Goal: Transaction & Acquisition: Book appointment/travel/reservation

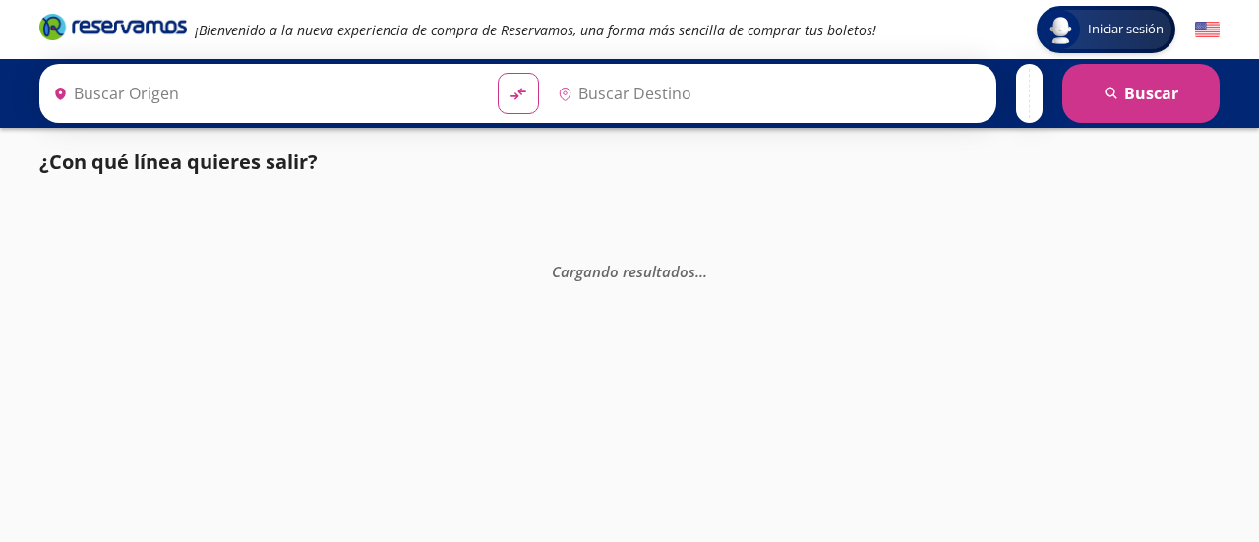
type input "[GEOGRAPHIC_DATA], [GEOGRAPHIC_DATA]"
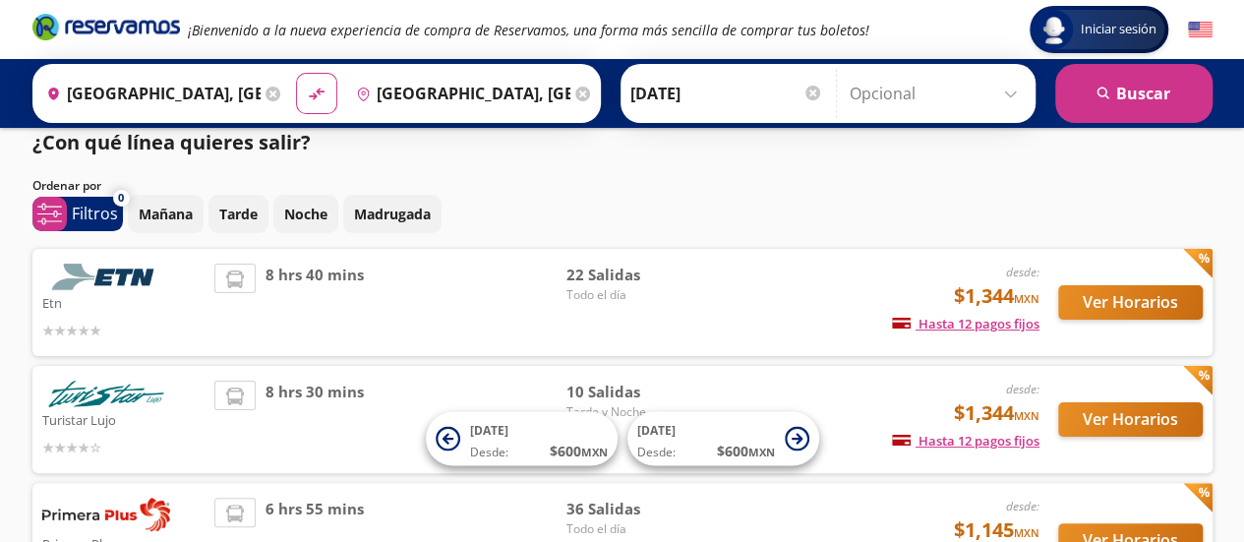
scroll to position [17, 0]
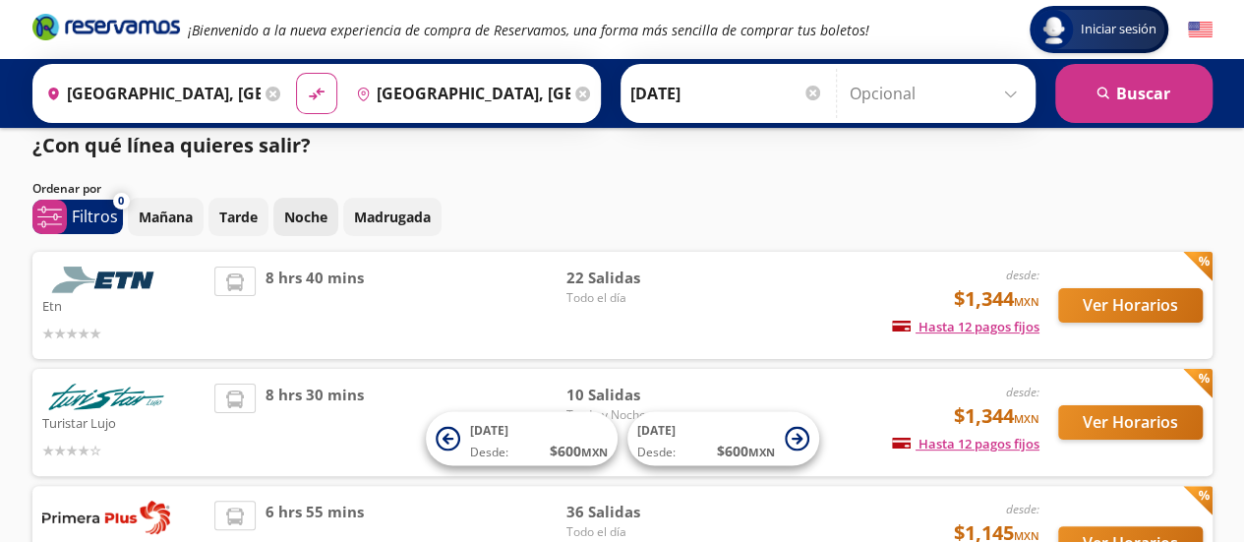
click at [293, 213] on p "Noche" at bounding box center [305, 217] width 43 height 21
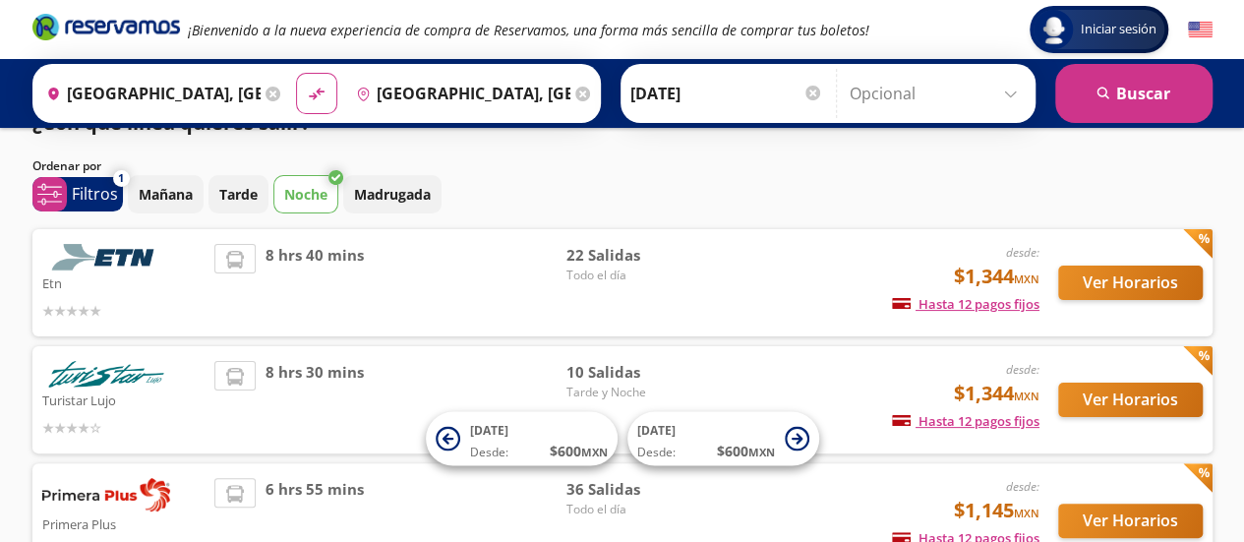
scroll to position [82, 0]
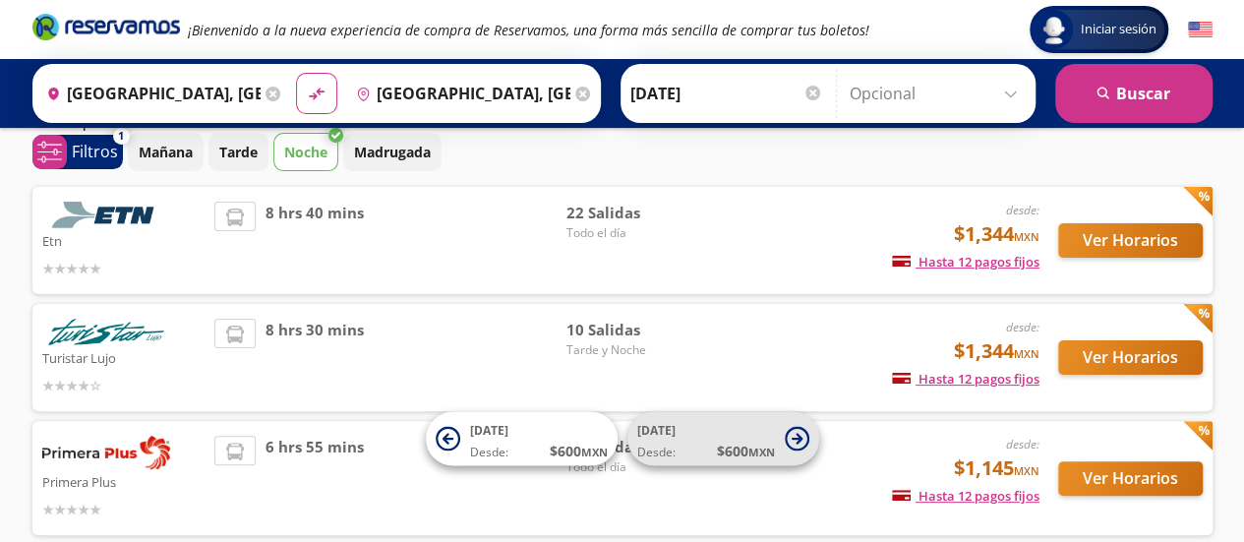
click at [792, 440] on icon at bounding box center [797, 439] width 25 height 25
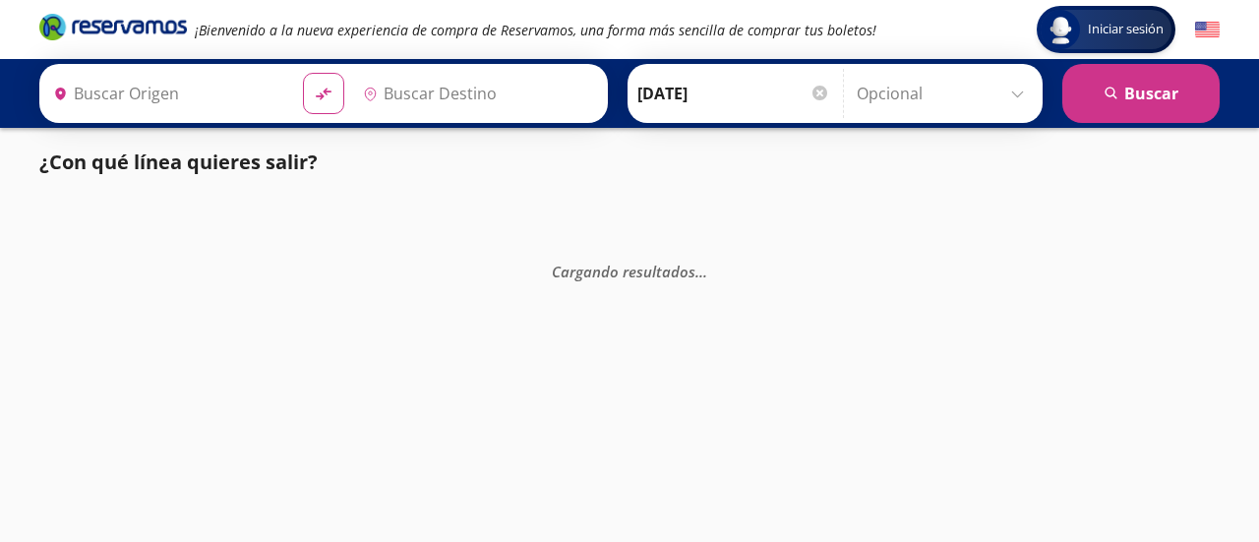
type input "[GEOGRAPHIC_DATA], [GEOGRAPHIC_DATA]"
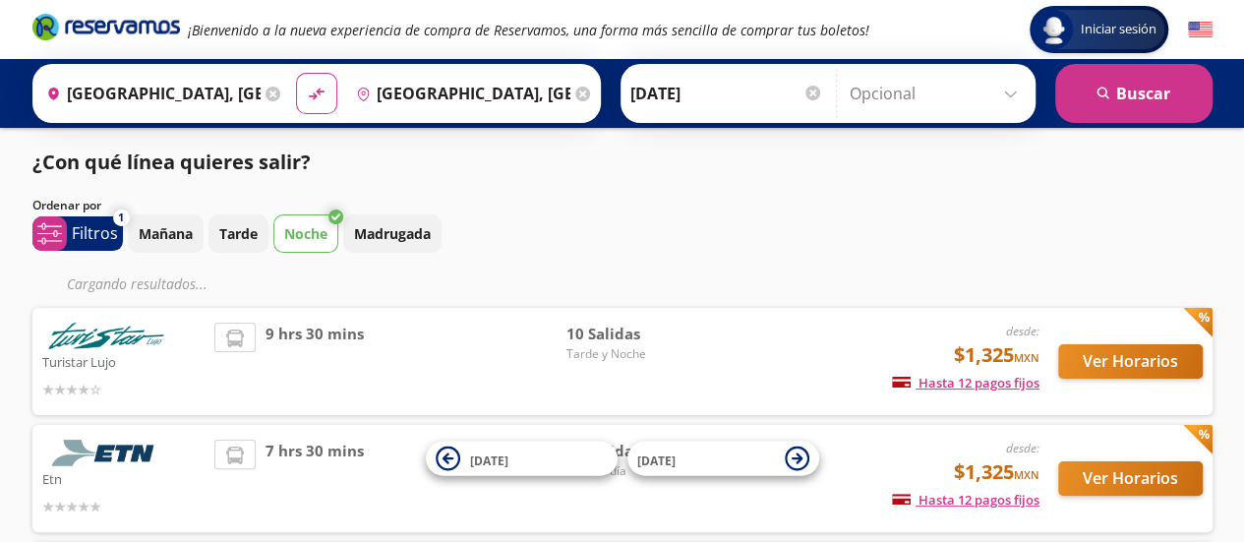
click at [673, 103] on input "[DATE]" at bounding box center [727, 93] width 193 height 49
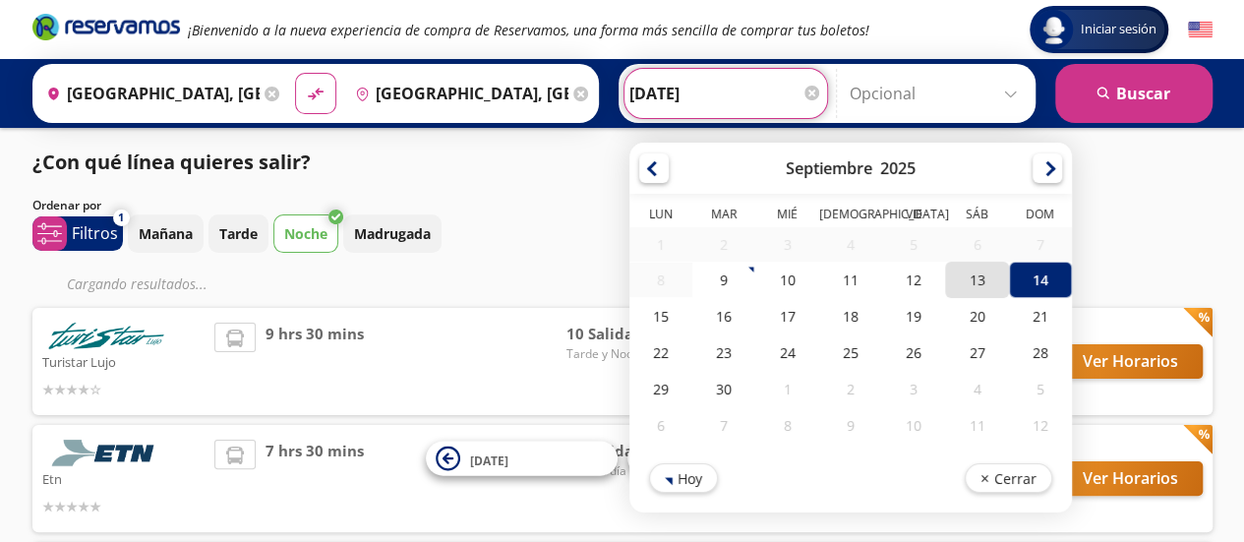
click at [961, 280] on div "13" at bounding box center [976, 280] width 63 height 36
type input "[DATE]"
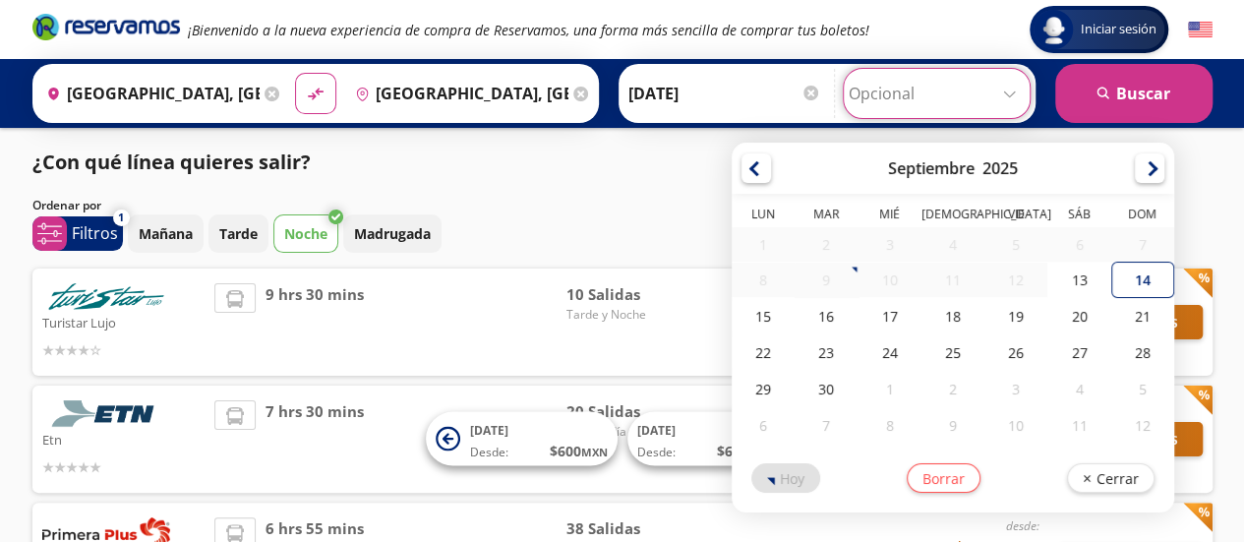
click at [1011, 93] on input "Opcional" at bounding box center [937, 93] width 176 height 49
click at [1135, 279] on div "14" at bounding box center [1143, 280] width 63 height 36
type input "[DATE]"
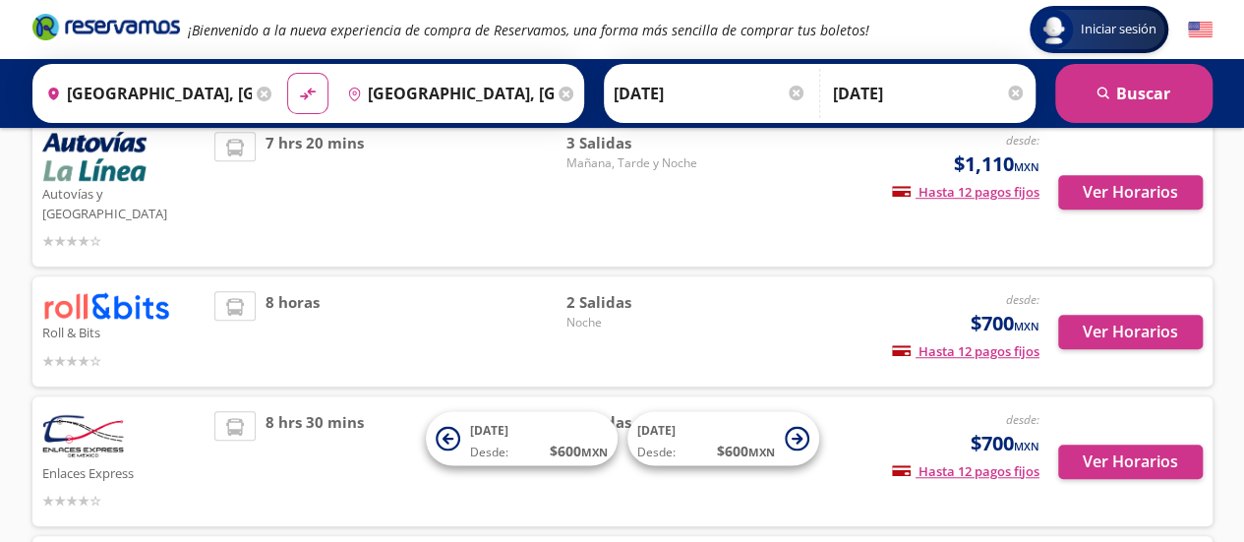
scroll to position [504, 0]
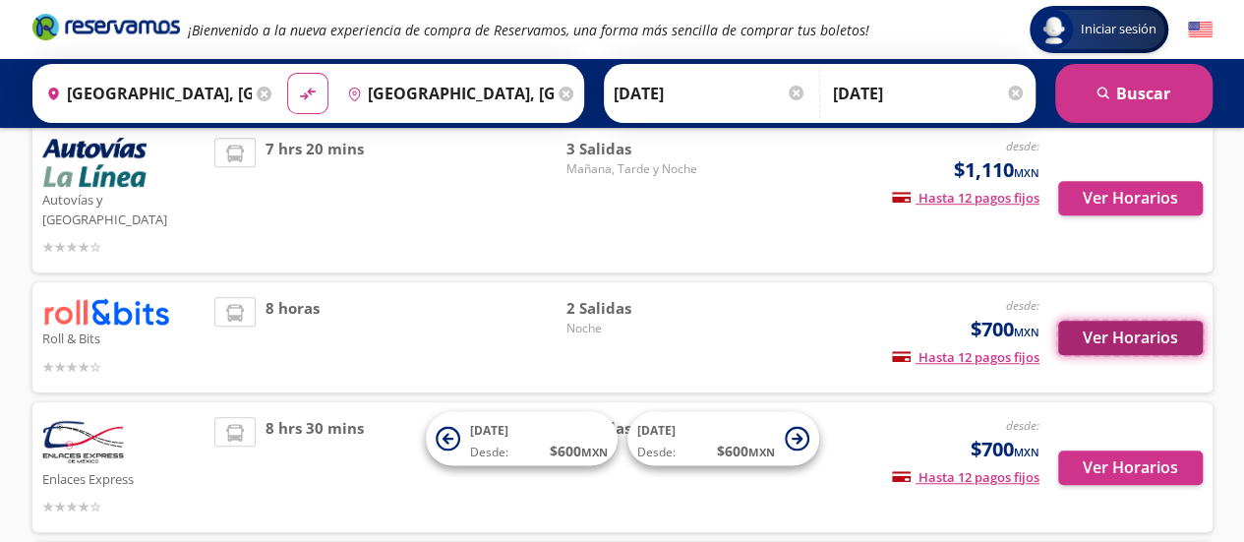
click at [1100, 321] on button "Ver Horarios" at bounding box center [1131, 338] width 145 height 34
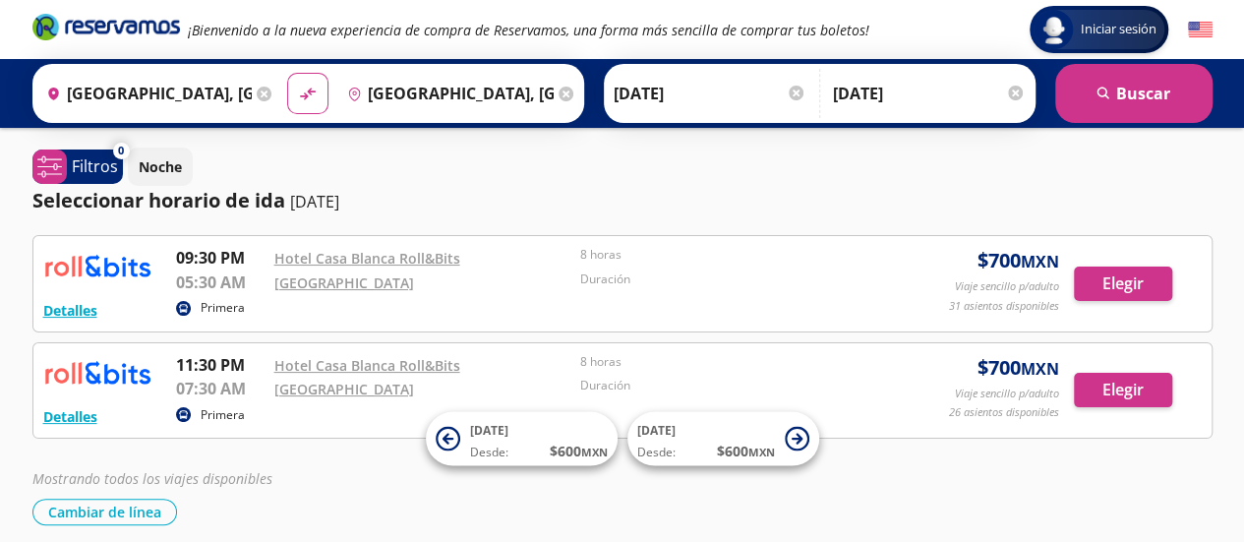
click at [898, 480] on div "Mostrando todos los viajes disponibles" at bounding box center [622, 478] width 1180 height 21
click at [75, 316] on button "Detalles" at bounding box center [70, 310] width 54 height 21
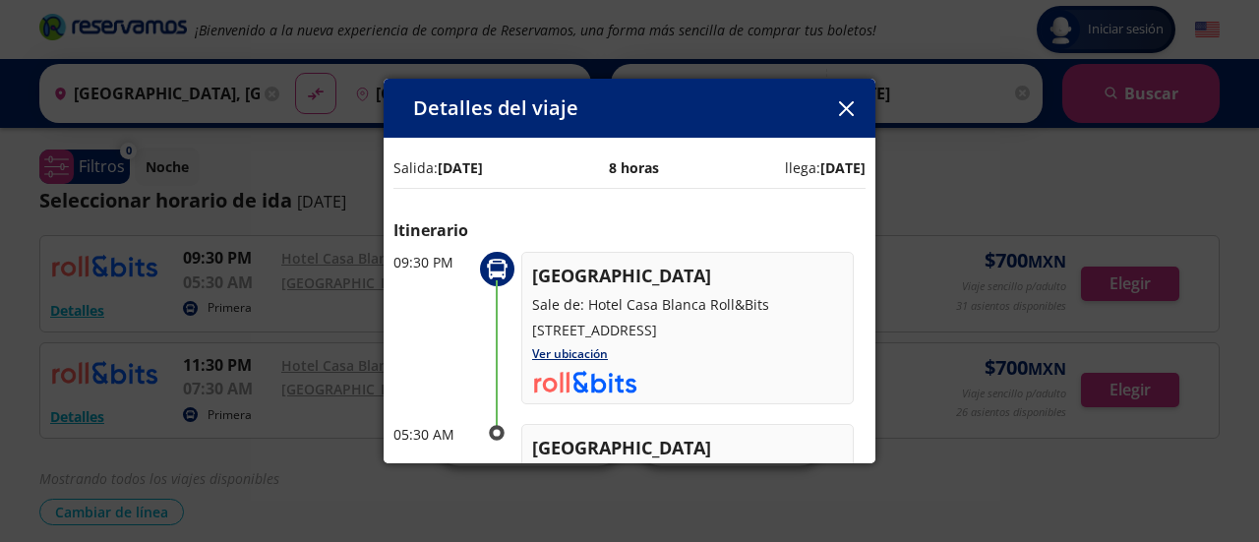
click at [850, 115] on icon "button" at bounding box center [846, 108] width 15 height 15
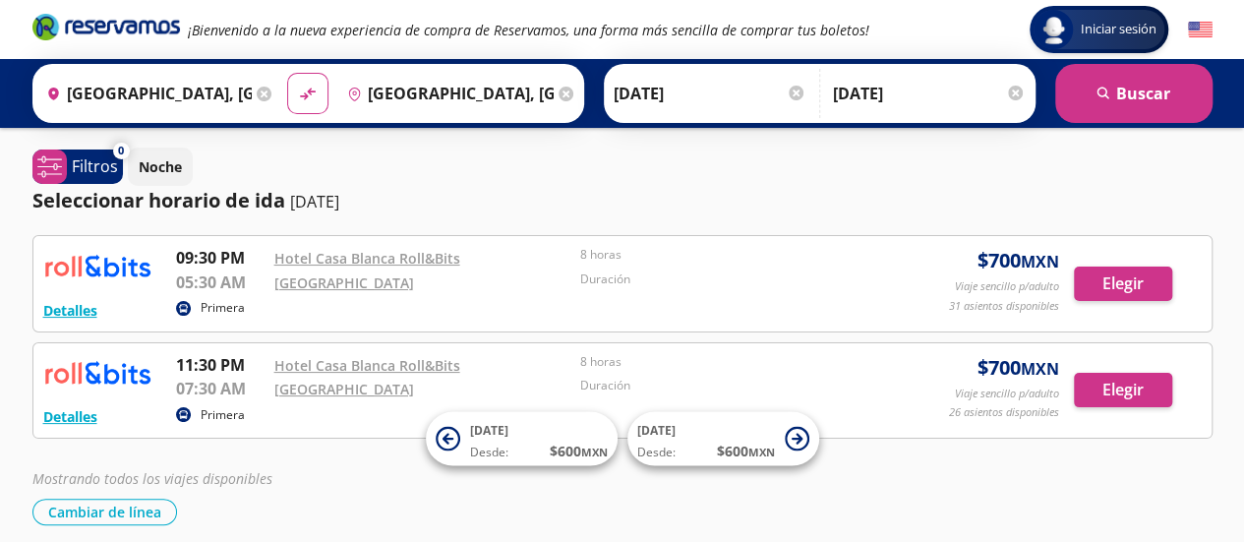
click at [793, 93] on div at bounding box center [796, 93] width 15 height 15
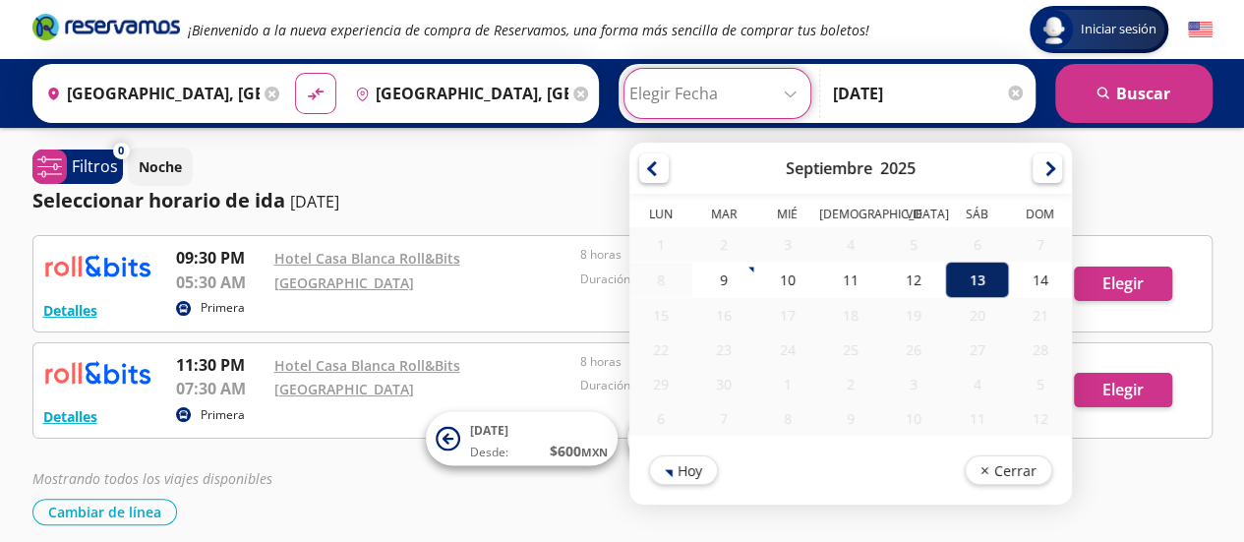
click at [962, 278] on div "13" at bounding box center [976, 280] width 63 height 36
type input "[DATE]"
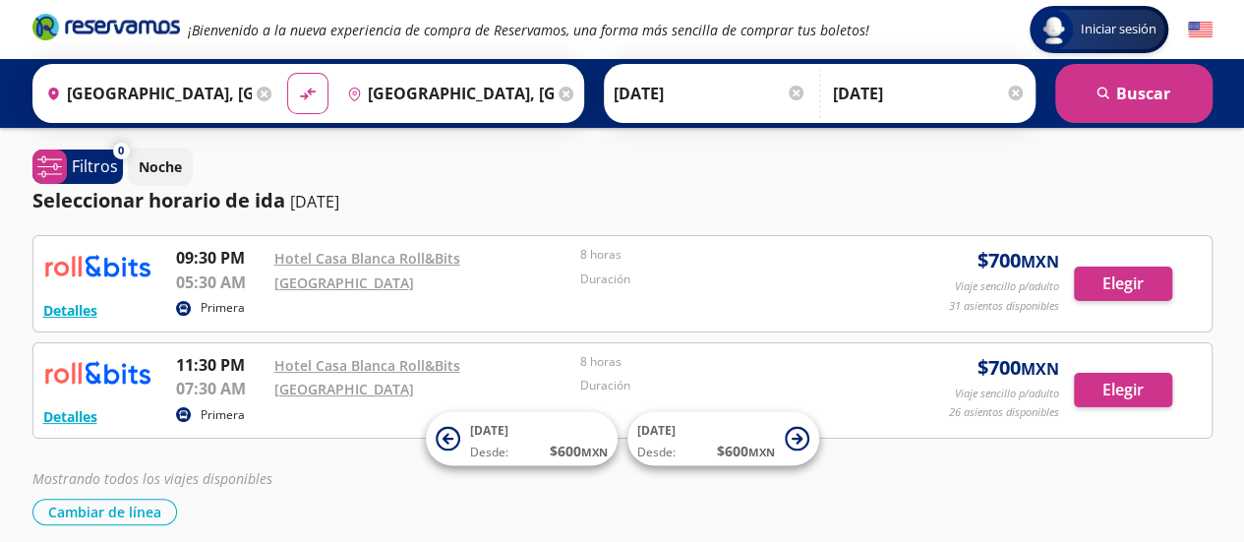
click at [1015, 90] on div at bounding box center [1015, 93] width 15 height 15
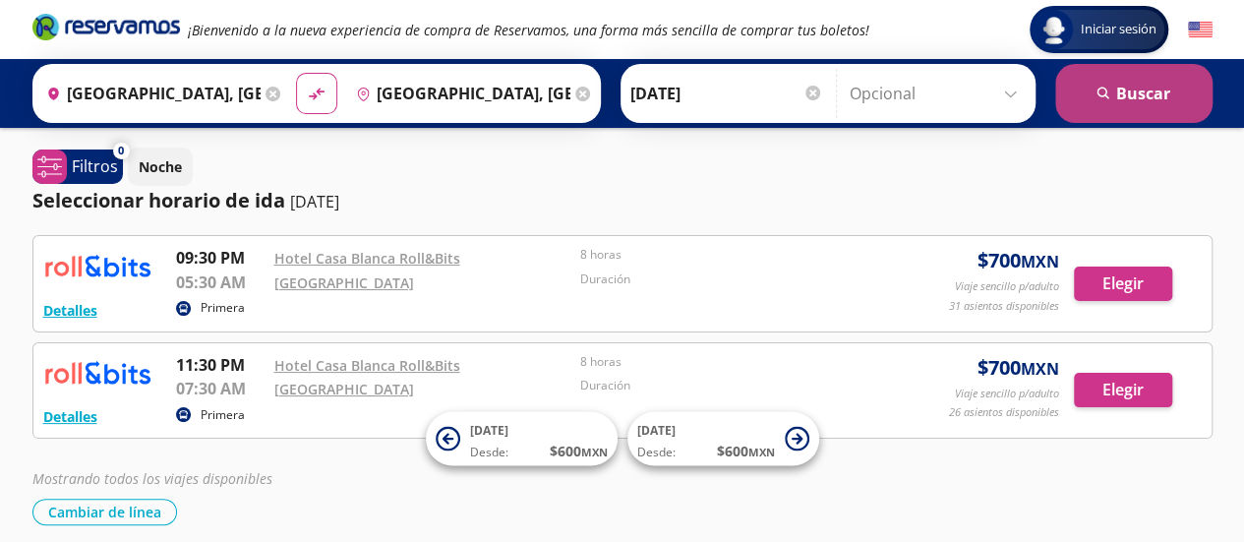
click at [1112, 115] on button "search [GEOGRAPHIC_DATA]" at bounding box center [1134, 93] width 157 height 59
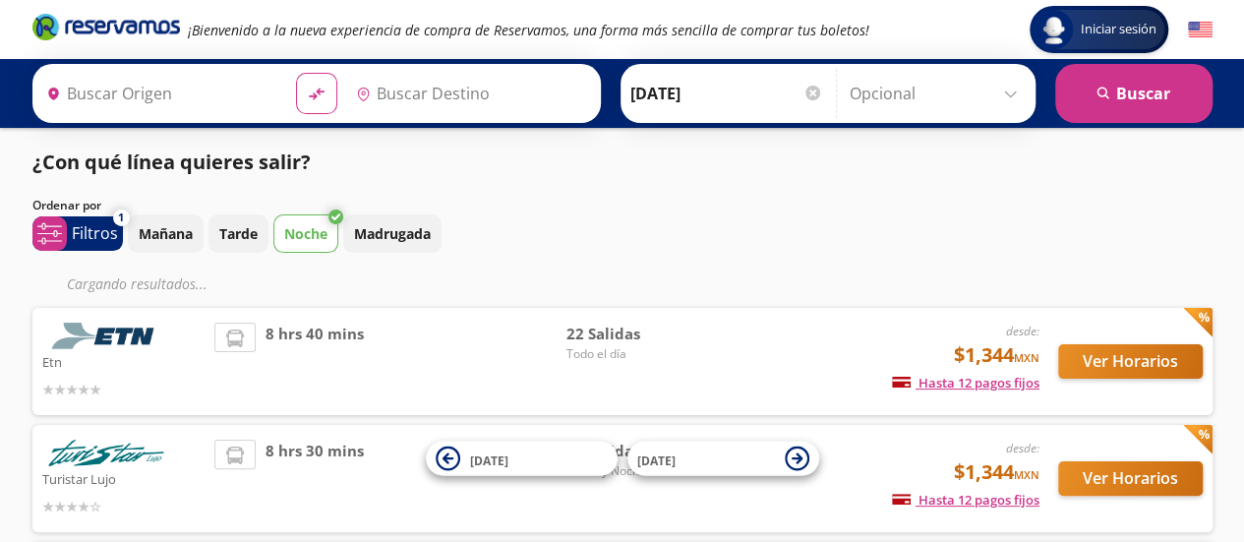
type input "[GEOGRAPHIC_DATA], [GEOGRAPHIC_DATA]"
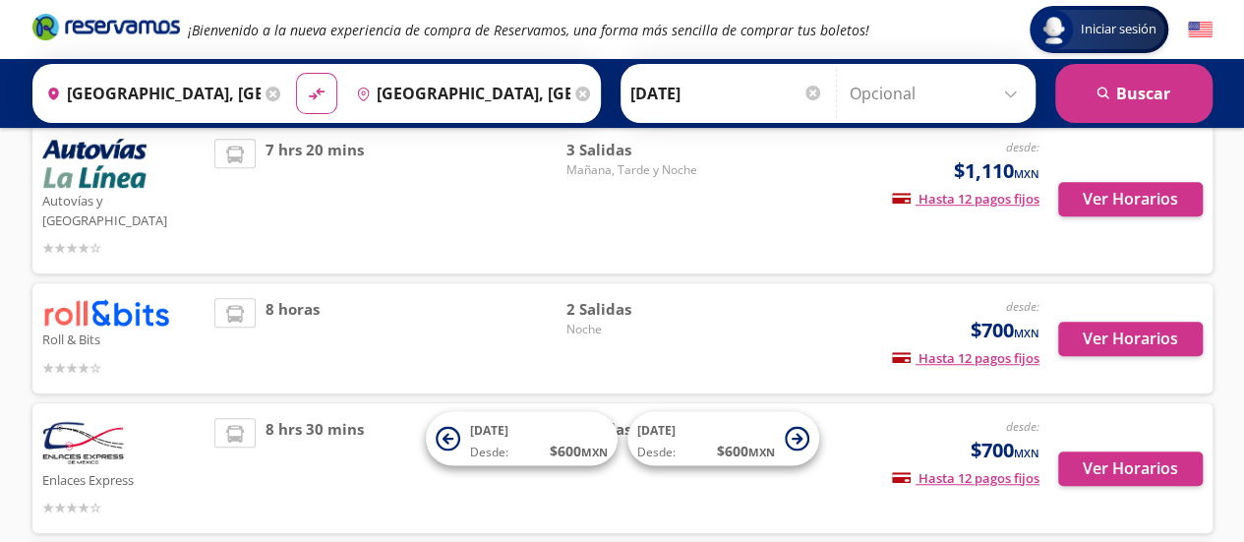
scroll to position [505, 0]
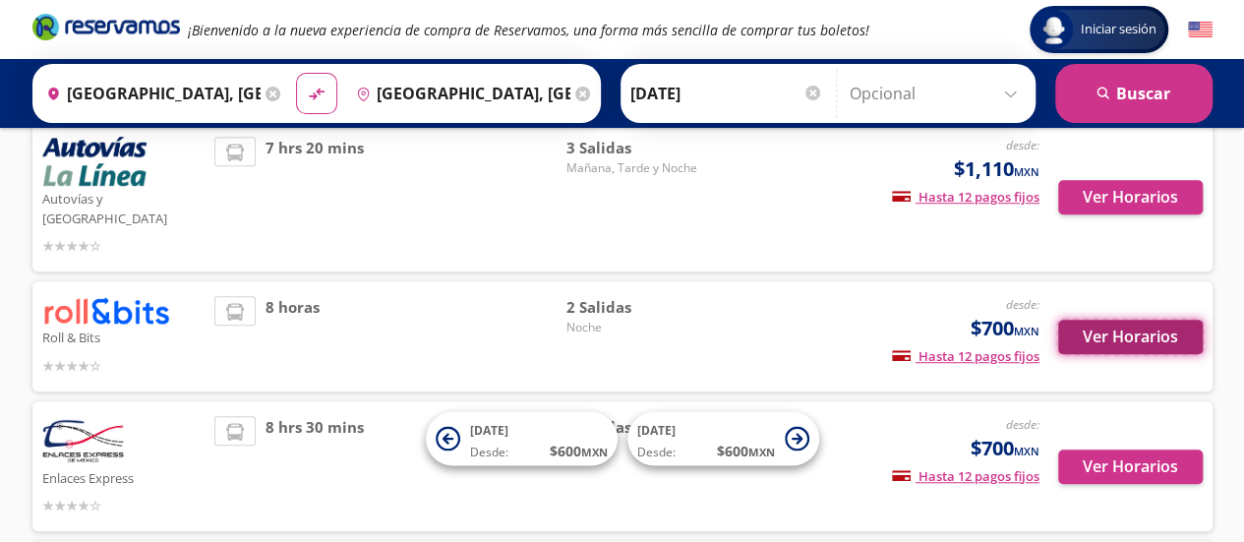
click at [1119, 320] on button "Ver Horarios" at bounding box center [1131, 337] width 145 height 34
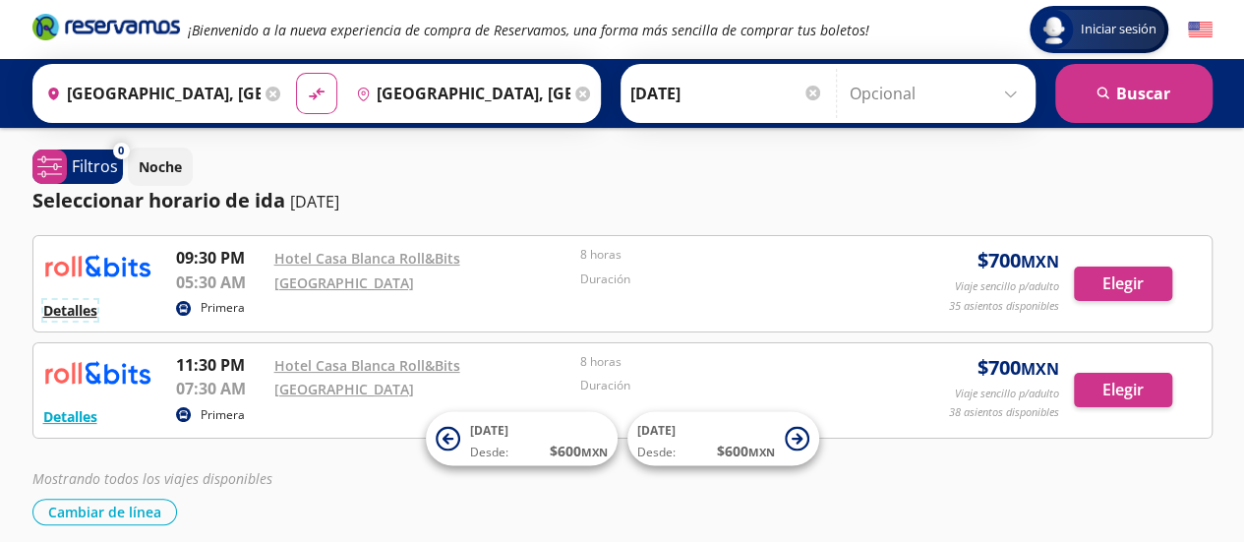
click at [79, 306] on button "Detalles" at bounding box center [70, 310] width 54 height 21
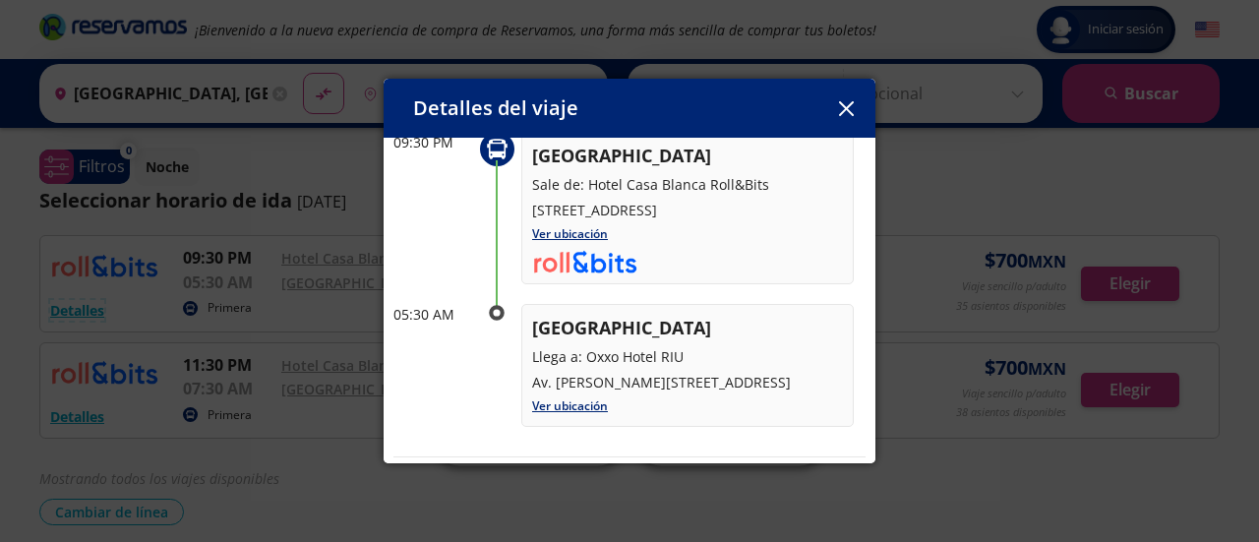
scroll to position [121, 0]
drag, startPoint x: 571, startPoint y: 252, endPoint x: 842, endPoint y: 113, distance: 304.9
click at [842, 113] on icon "button" at bounding box center [846, 108] width 15 height 15
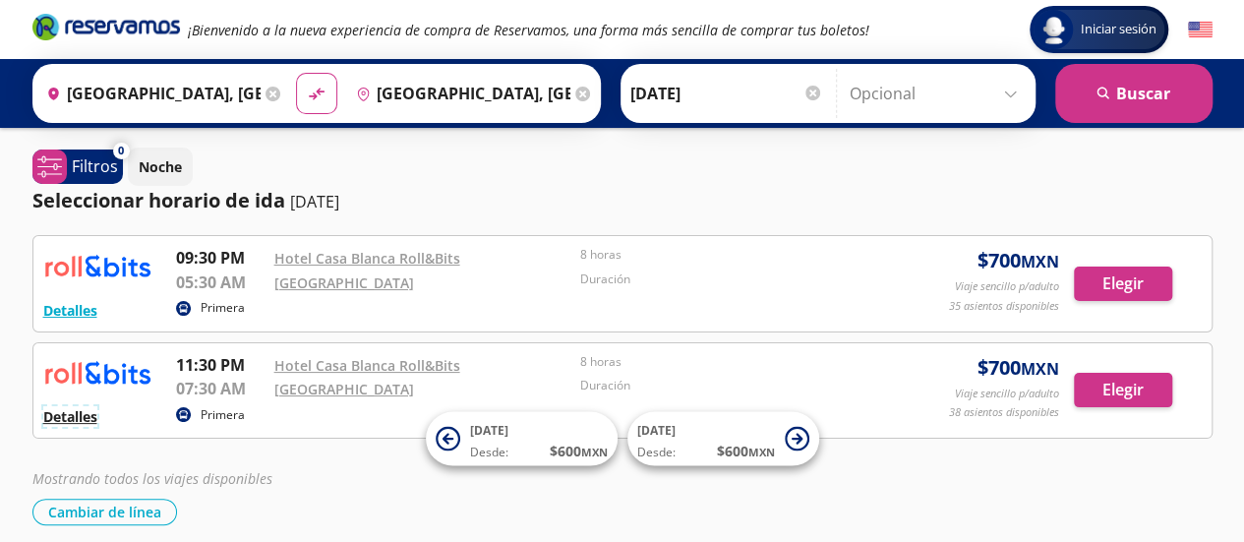
click at [74, 415] on button "Detalles" at bounding box center [70, 416] width 54 height 21
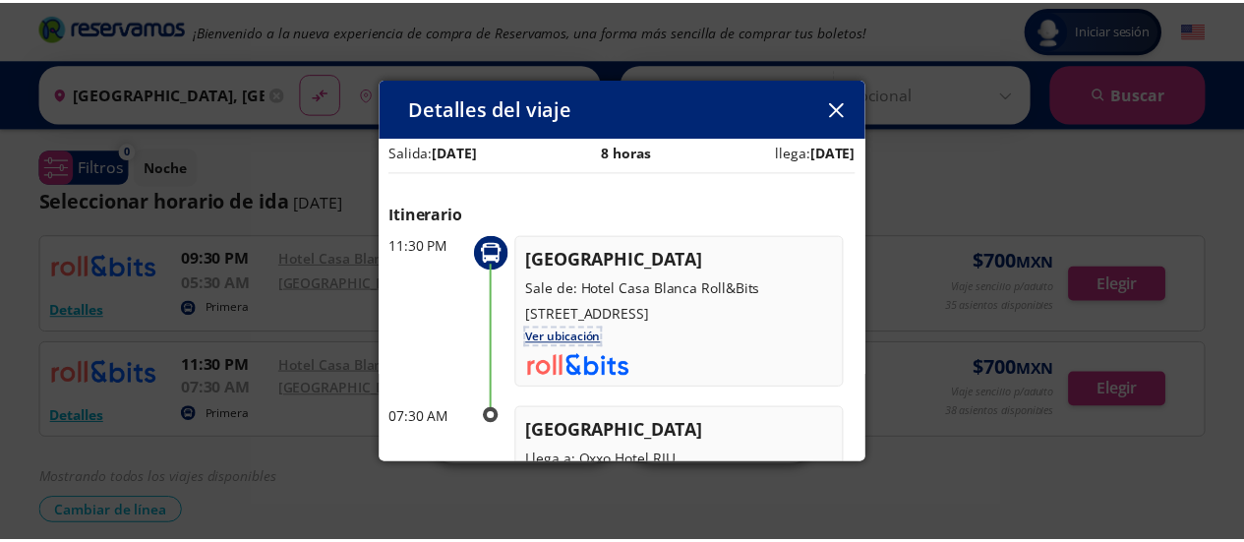
scroll to position [16, 0]
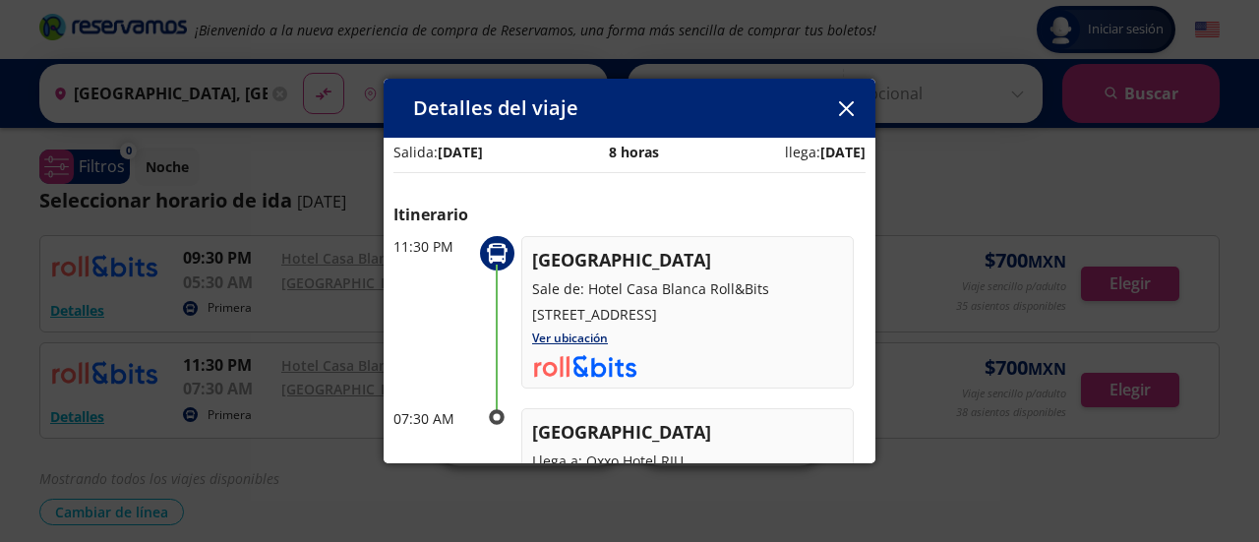
drag, startPoint x: 608, startPoint y: 312, endPoint x: 707, endPoint y: 335, distance: 102.1
click at [707, 325] on p "[STREET_ADDRESS]" at bounding box center [687, 314] width 311 height 21
click at [750, 368] on div "[GEOGRAPHIC_DATA] Sale de: Hotel Casa Blanca Roll&Bits [STREET_ADDRESS] Ver ubi…" at bounding box center [687, 312] width 333 height 152
drag, startPoint x: 531, startPoint y: 314, endPoint x: 687, endPoint y: 328, distance: 156.0
click at [687, 325] on p "[STREET_ADDRESS]" at bounding box center [687, 314] width 311 height 21
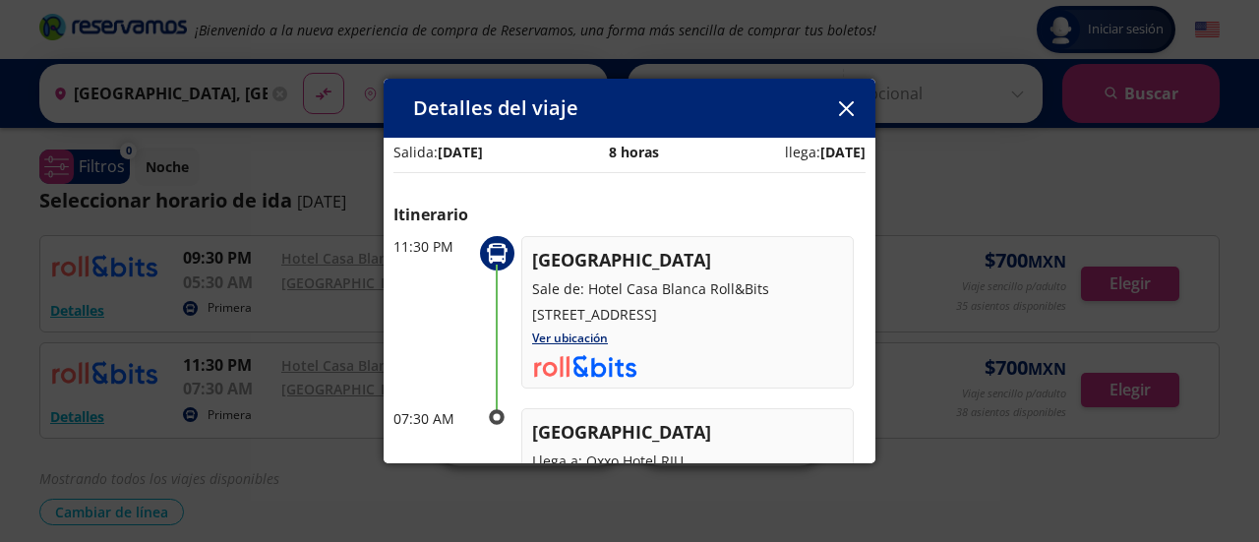
click at [755, 377] on div "[GEOGRAPHIC_DATA] Sale de: Hotel Casa Blanca Roll&Bits [STREET_ADDRESS] Ver ubi…" at bounding box center [687, 312] width 333 height 152
click at [842, 115] on icon "button" at bounding box center [846, 108] width 15 height 15
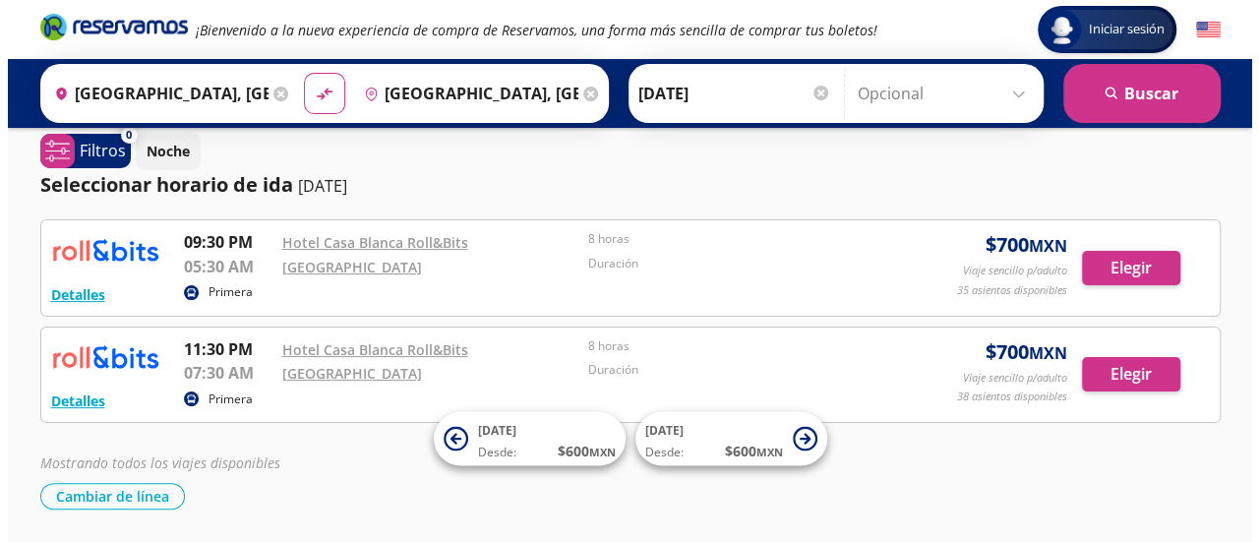
scroll to position [12, 0]
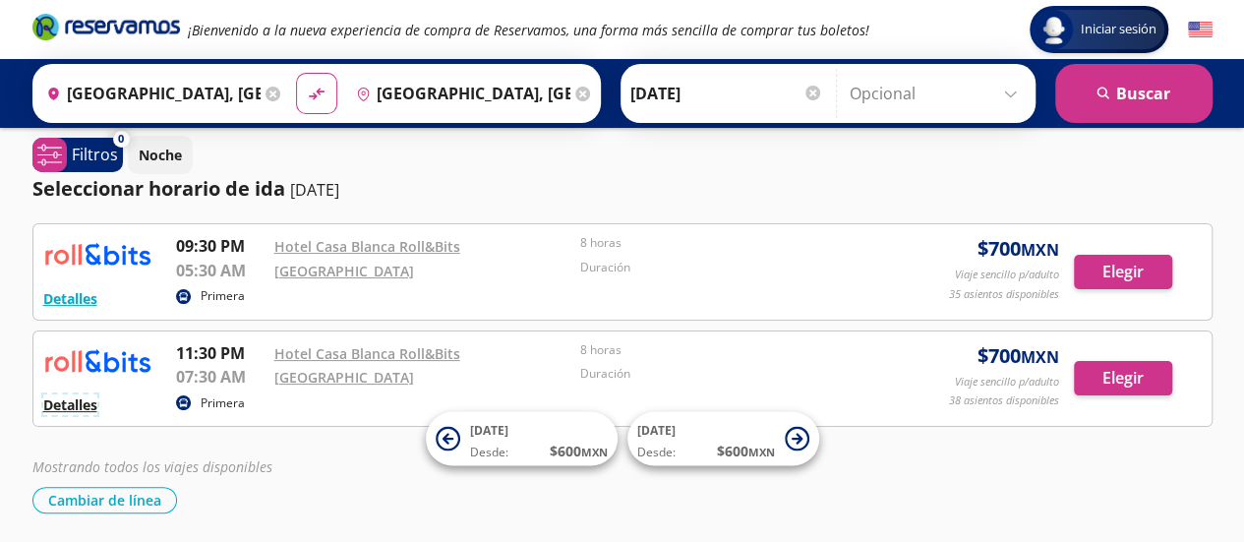
click at [63, 402] on button "Detalles" at bounding box center [70, 404] width 54 height 21
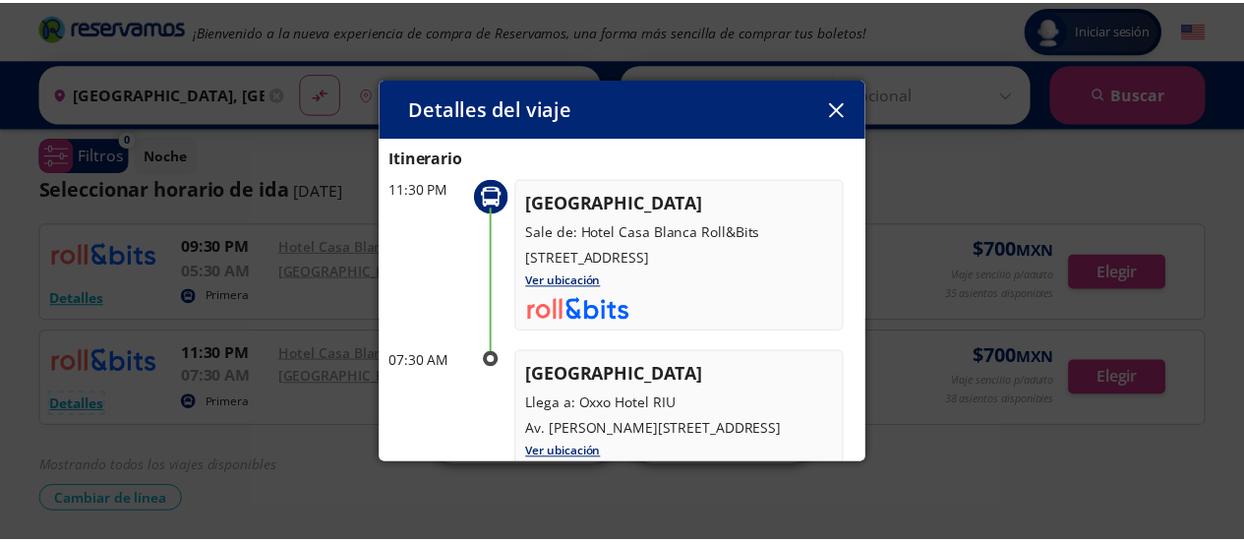
scroll to position [65, 0]
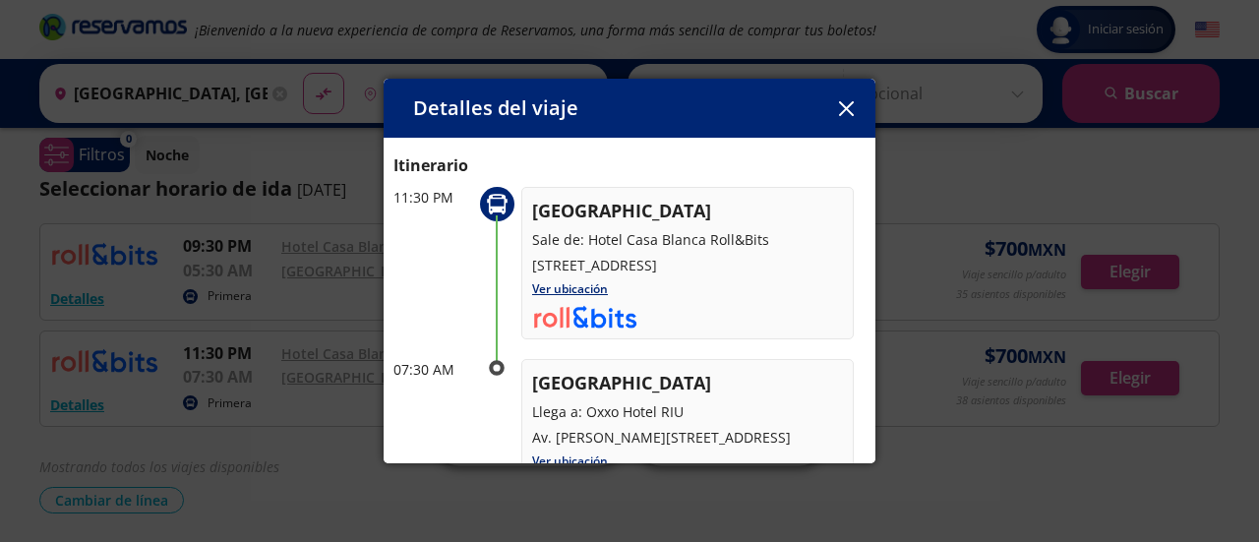
click at [881, 309] on div "Detalles del viaje Salida: [DATE] 8 horas llega: [DATE] Itinerario 11:30 PM [GE…" at bounding box center [629, 271] width 1259 height 542
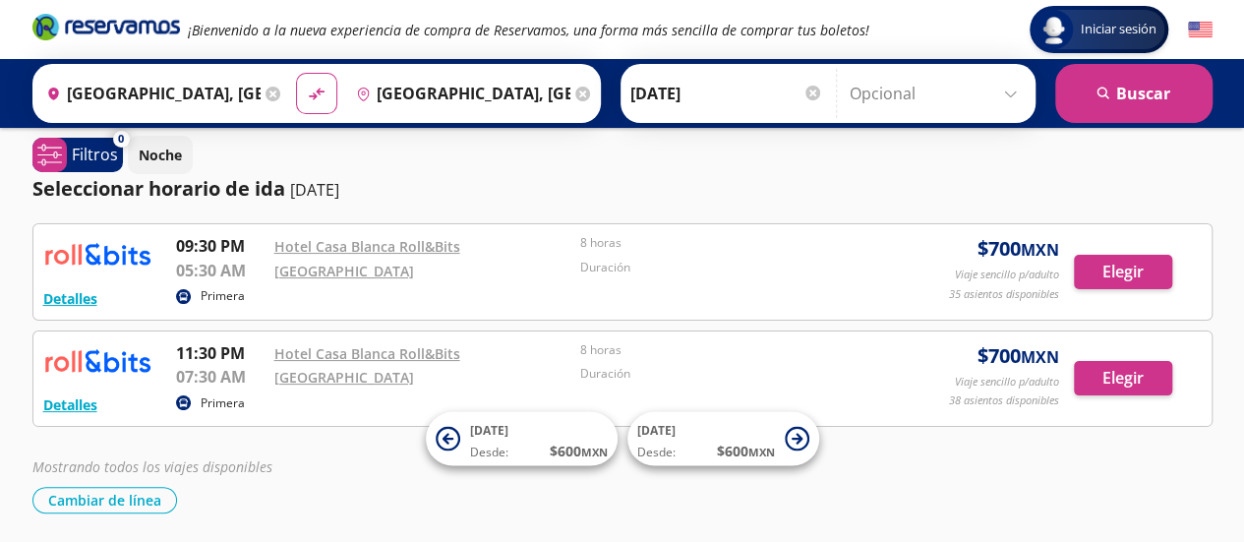
click at [959, 480] on div "Mostrando todos los viajes disponibles Cambiar de línea [GEOGRAPHIC_DATA] de lí…" at bounding box center [622, 484] width 1180 height 57
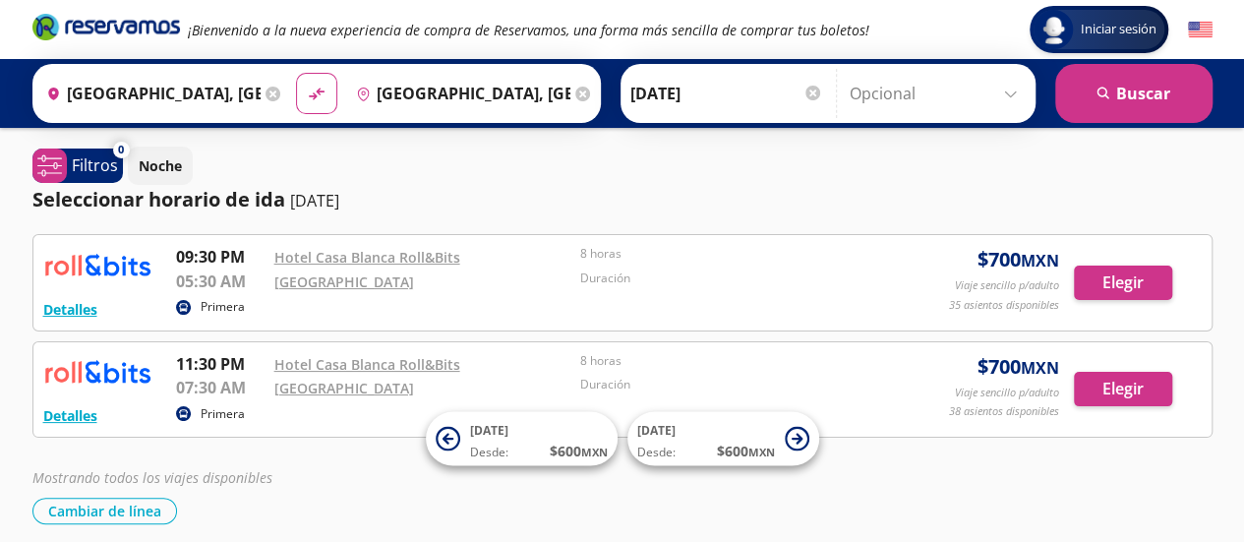
scroll to position [79, 0]
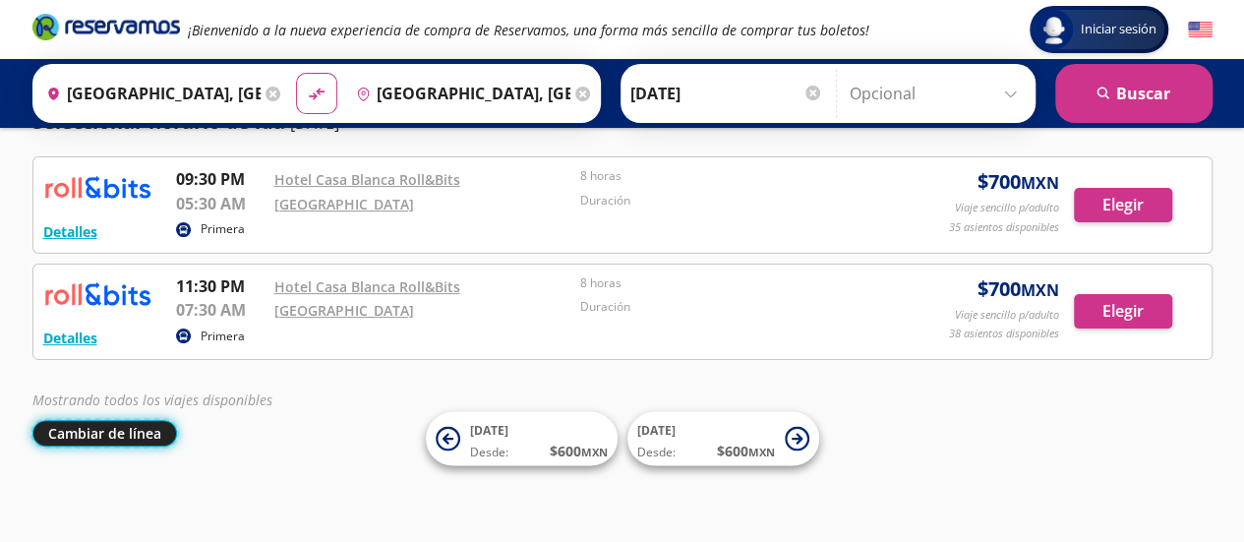
click at [110, 432] on button "Cambiar de línea" at bounding box center [104, 433] width 145 height 27
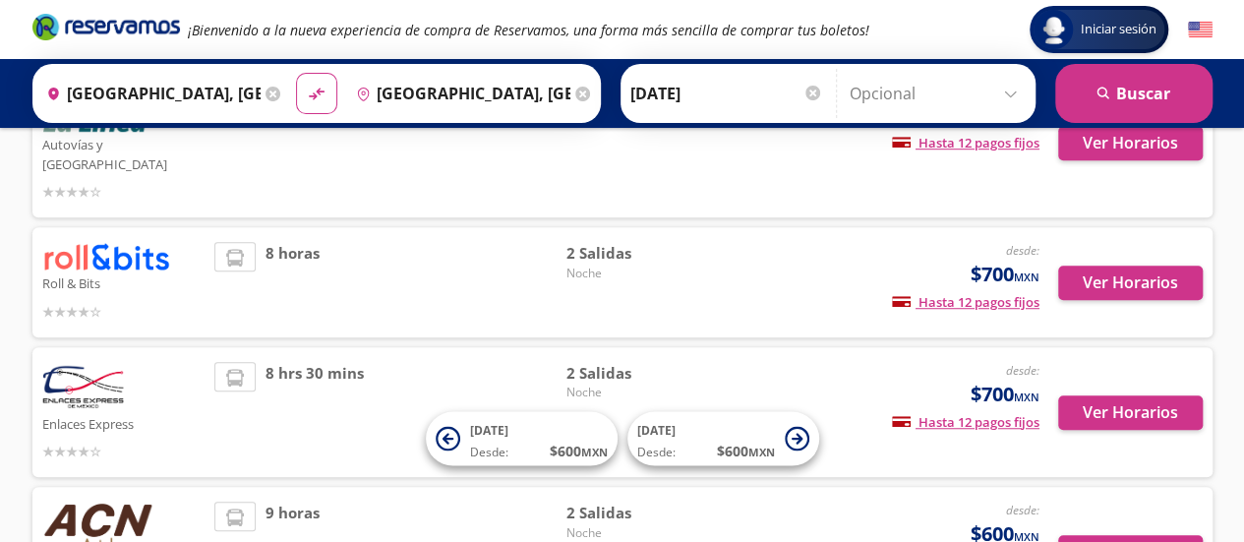
scroll to position [596, 0]
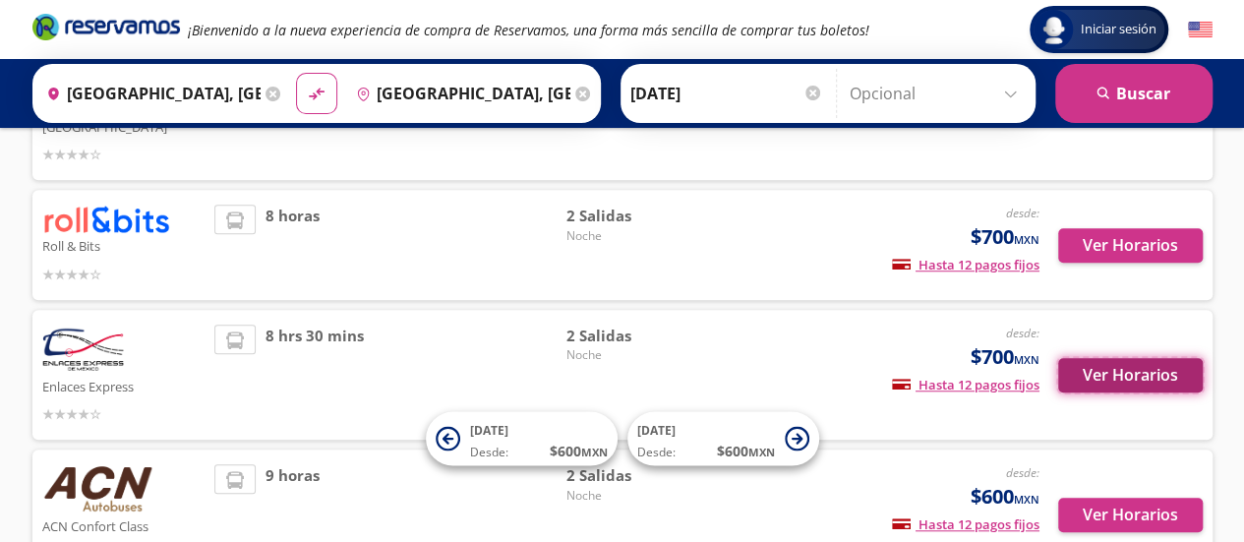
click at [1113, 358] on button "Ver Horarios" at bounding box center [1131, 375] width 145 height 34
